Goal: Information Seeking & Learning: Learn about a topic

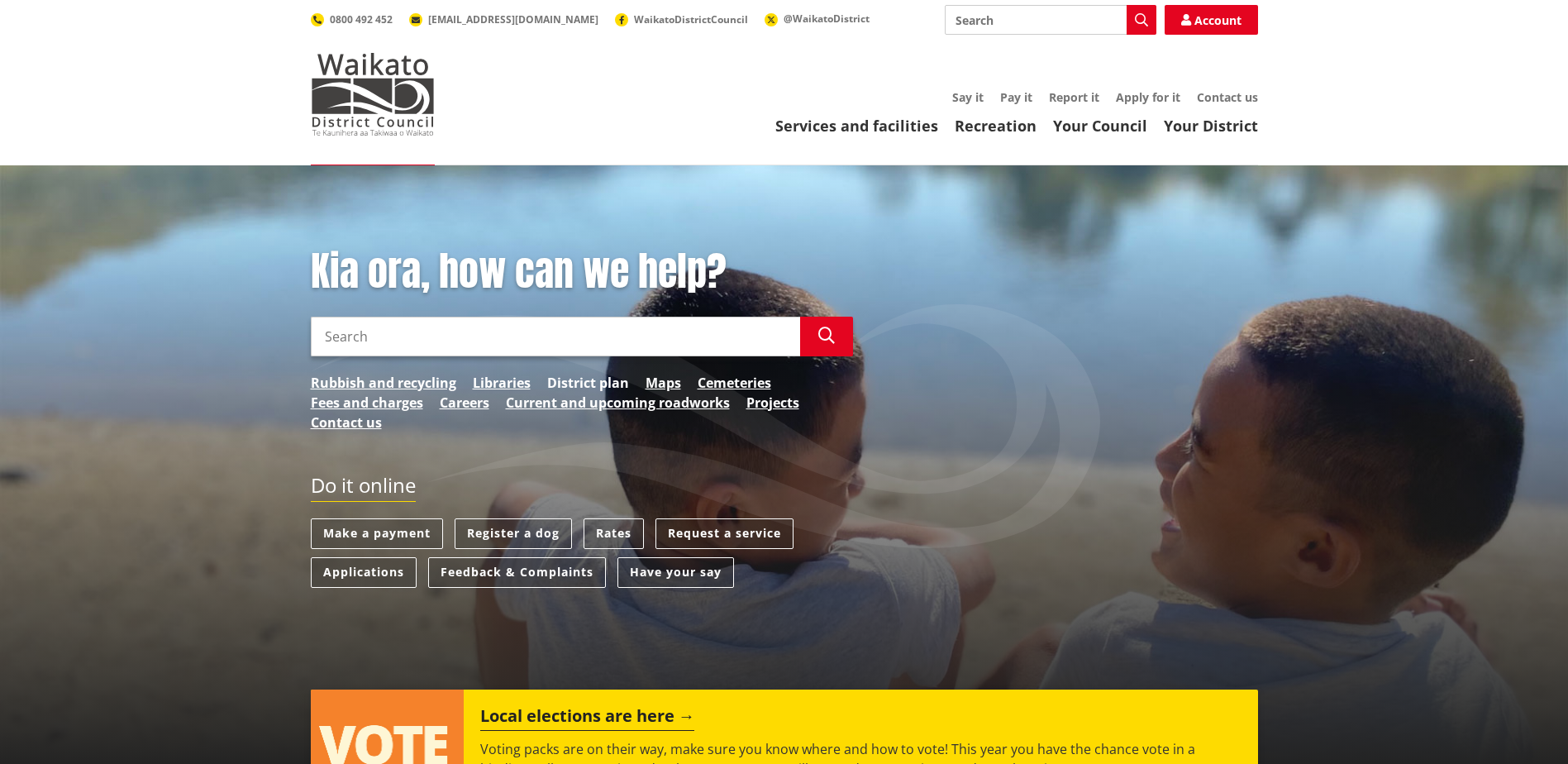
click at [602, 378] on link "District plan" at bounding box center [588, 383] width 82 height 19
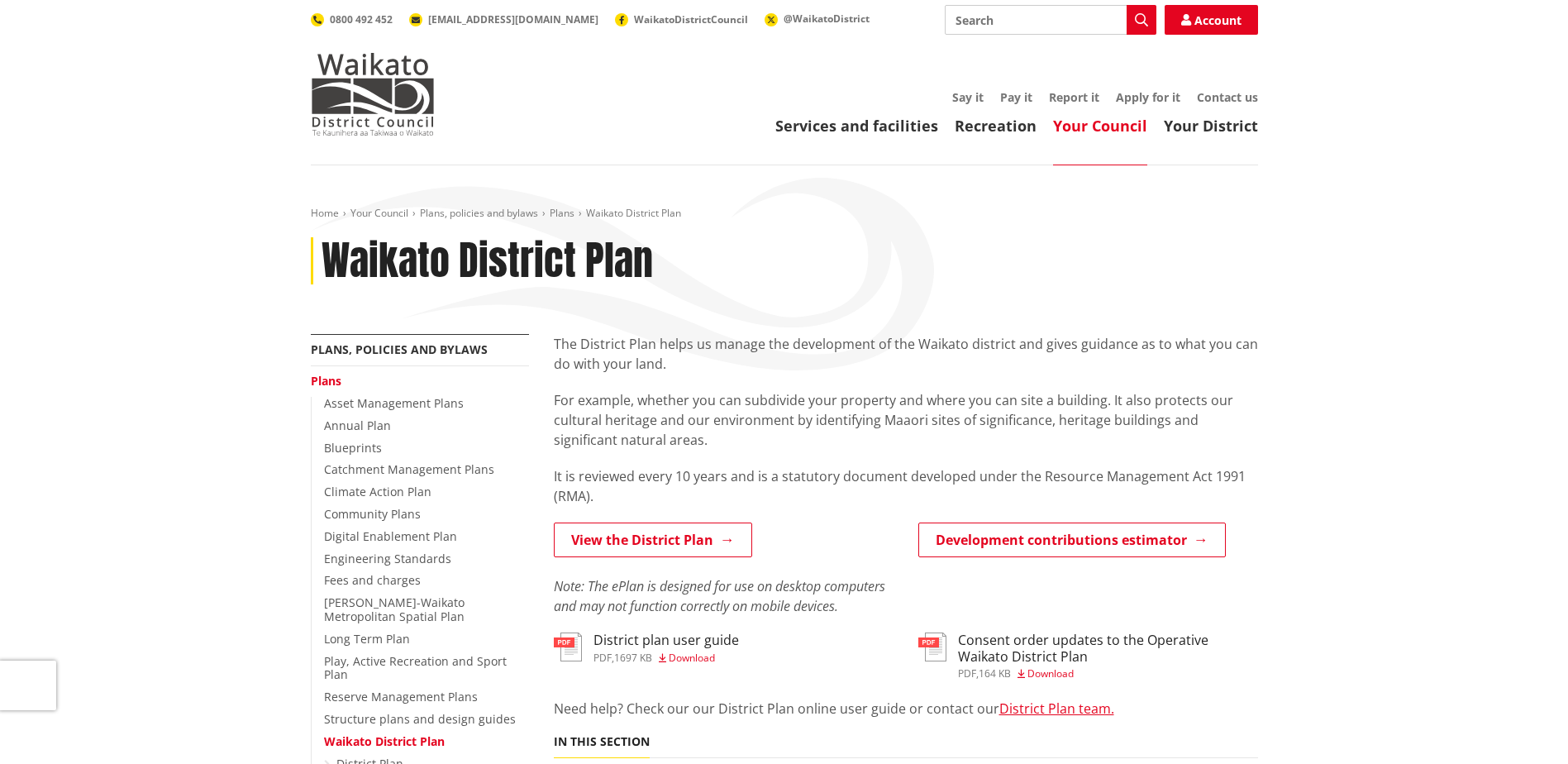
click at [991, 14] on input "Search" at bounding box center [1051, 20] width 212 height 30
type input "secondary dwelling"
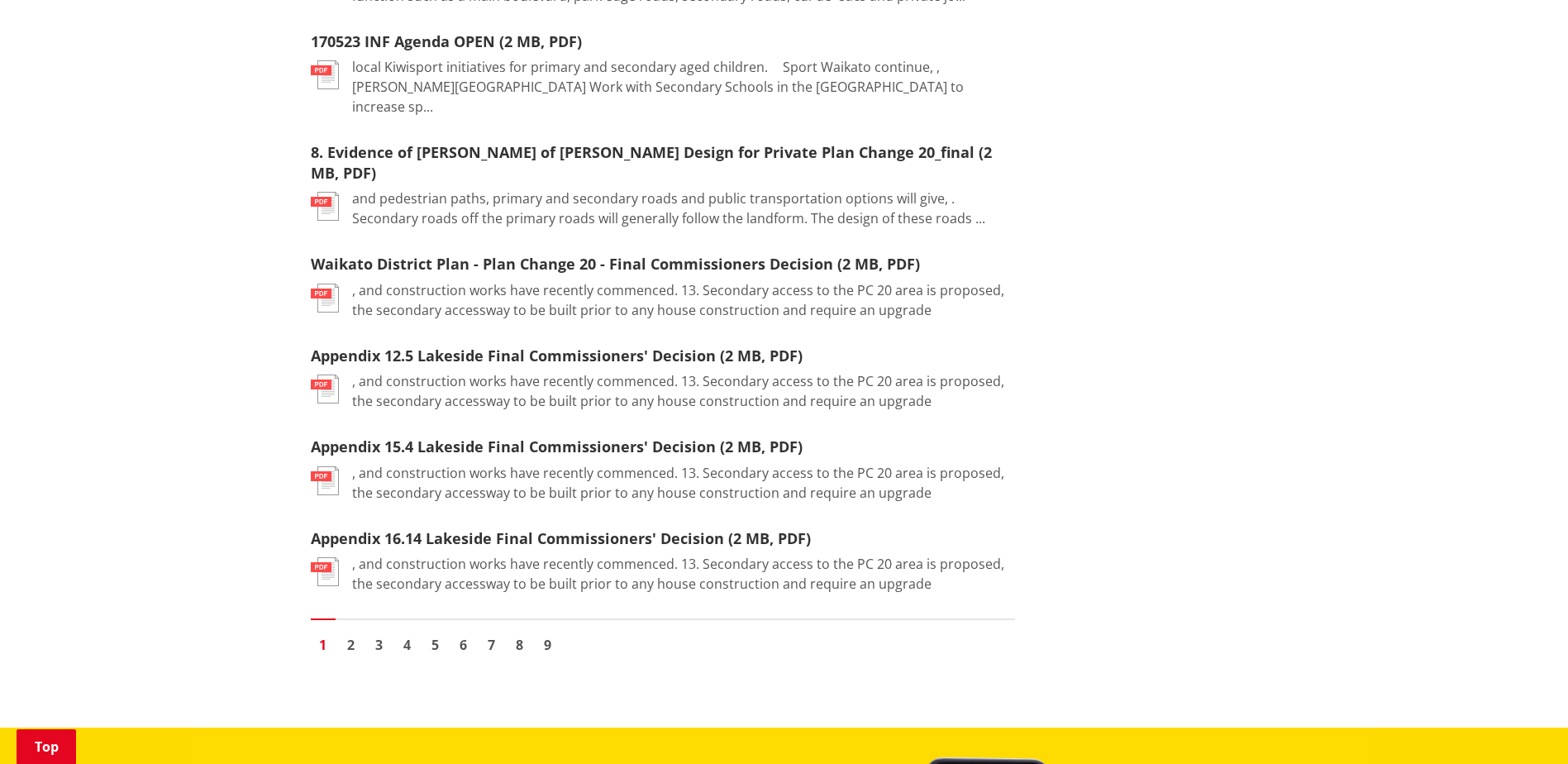
scroll to position [1850, 0]
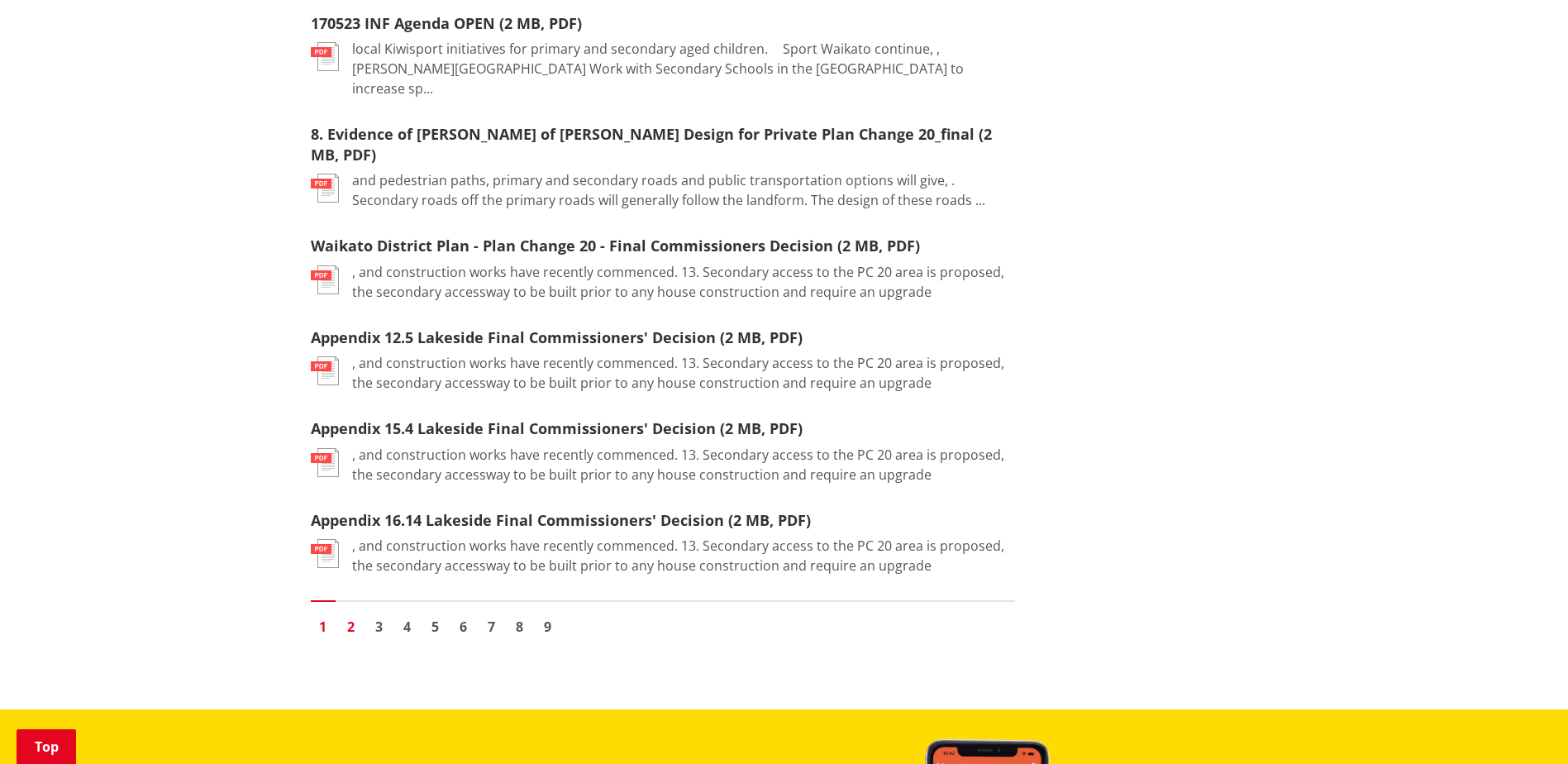
click at [356, 614] on link "2" at bounding box center [352, 627] width 25 height 25
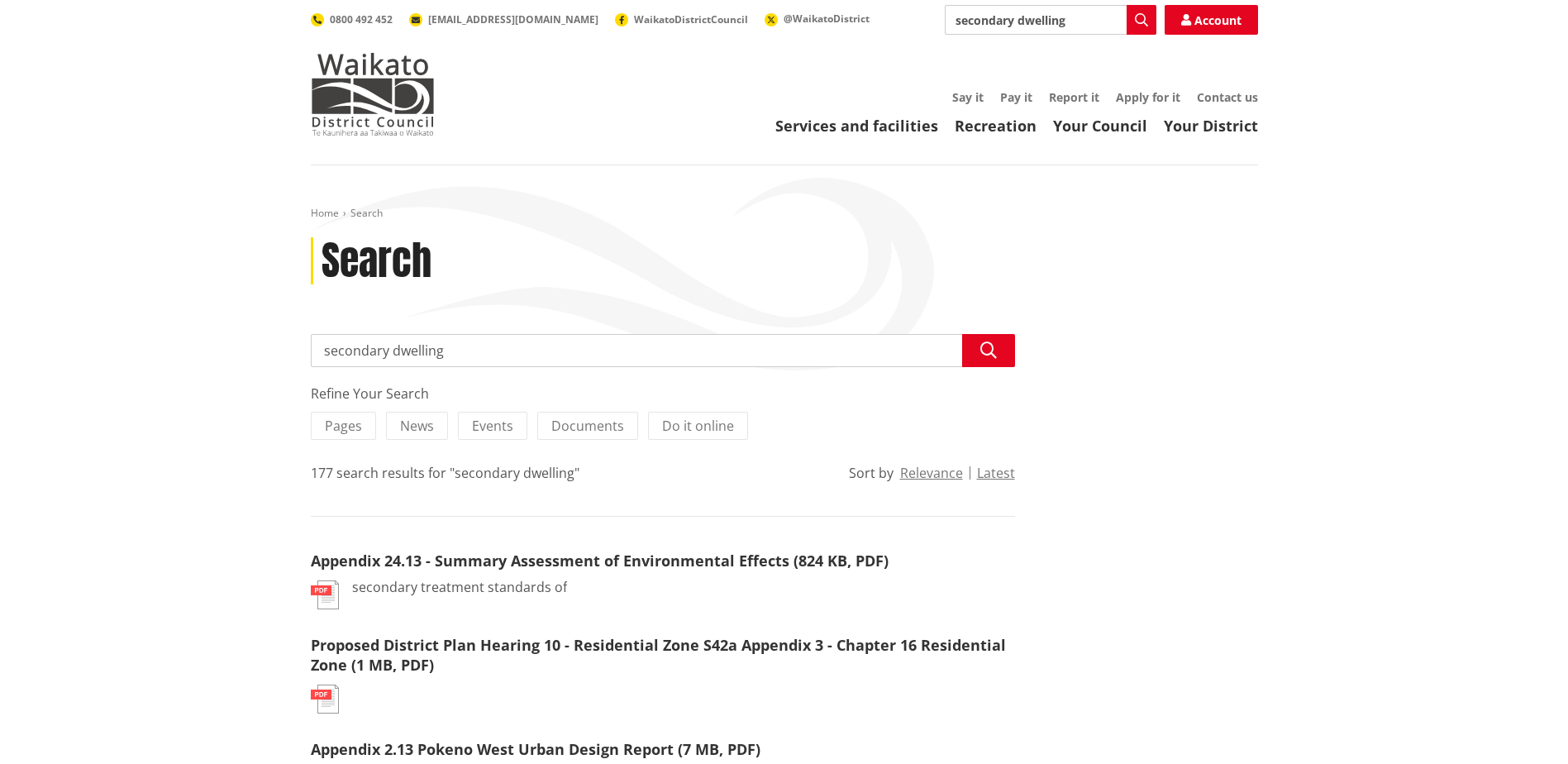
click at [478, 348] on input "secondary dwelling" at bounding box center [663, 350] width 704 height 33
type input "secondary dwelling tamahere"
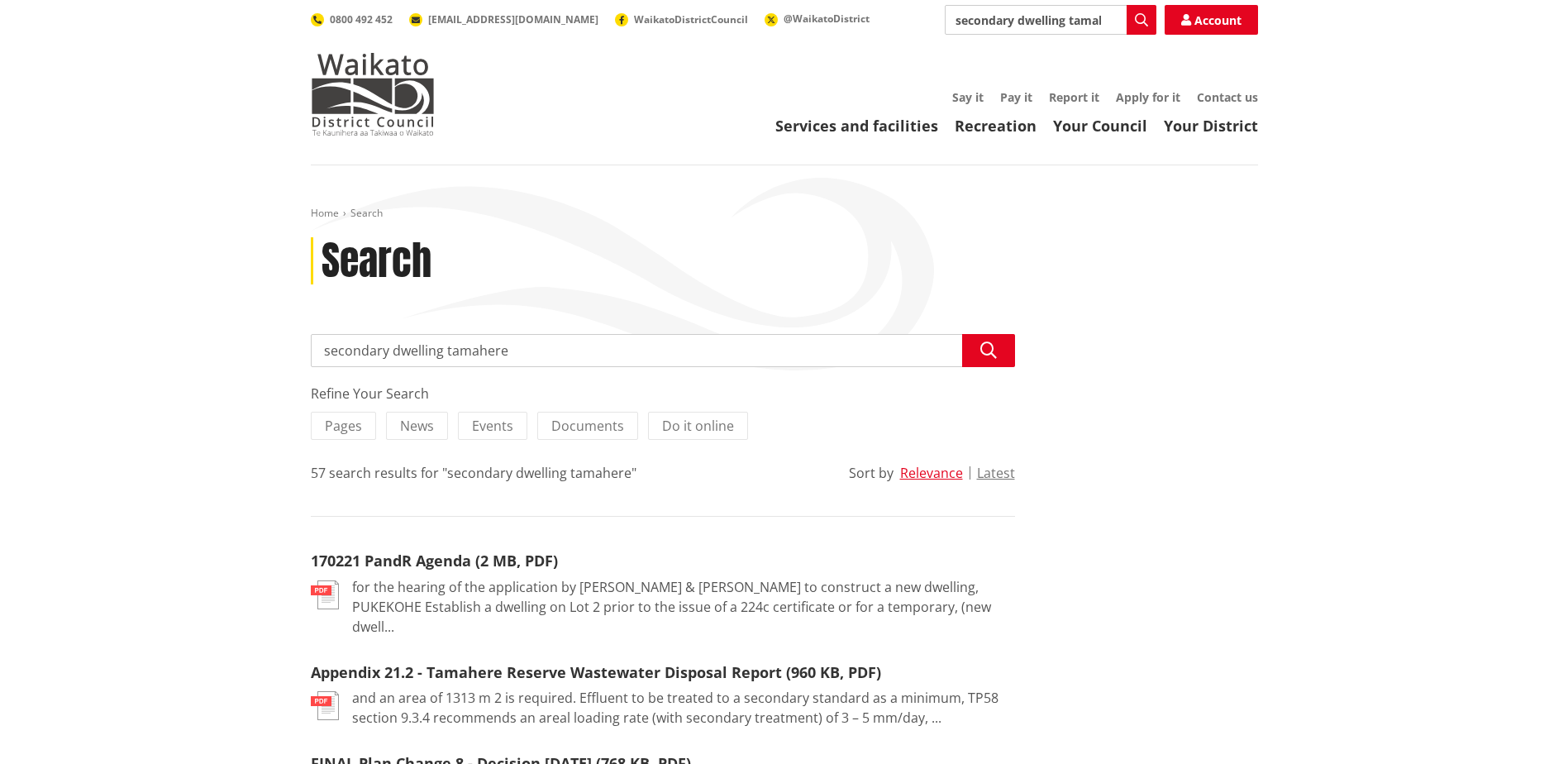
click at [937, 348] on input "secondary dwelling tamahere" at bounding box center [663, 350] width 704 height 33
click at [997, 340] on button "Search" at bounding box center [989, 350] width 53 height 33
click at [1109, 19] on input "secondary dwelling tamahere" at bounding box center [1051, 20] width 212 height 30
click at [1139, 24] on icon "button" at bounding box center [1141, 19] width 13 height 13
click at [873, 121] on link "Services and facilities" at bounding box center [857, 126] width 163 height 19
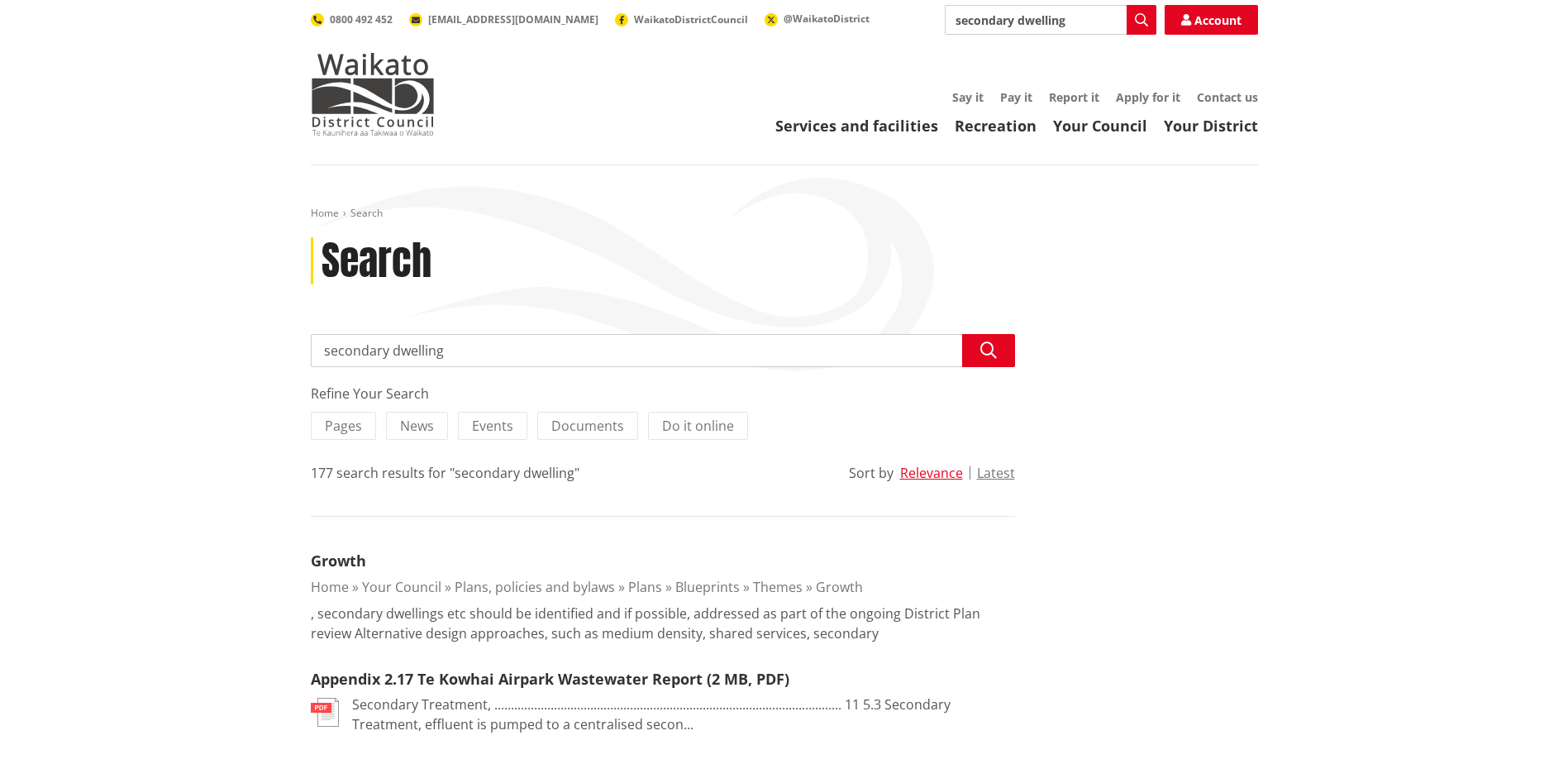
scroll to position [1850, 0]
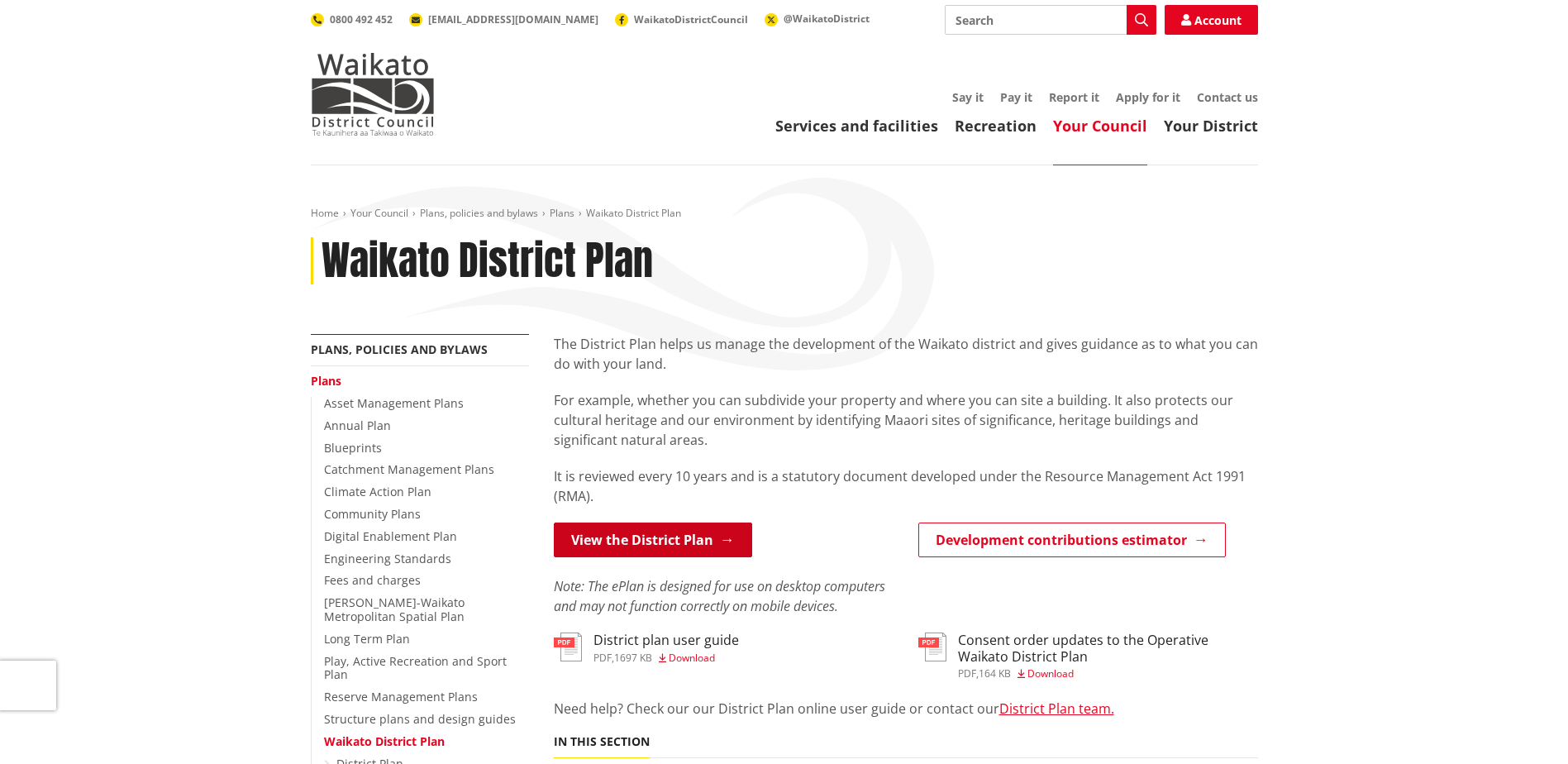
click at [640, 551] on link "View the District Plan" at bounding box center [653, 540] width 198 height 35
